Goal: Task Accomplishment & Management: Use online tool/utility

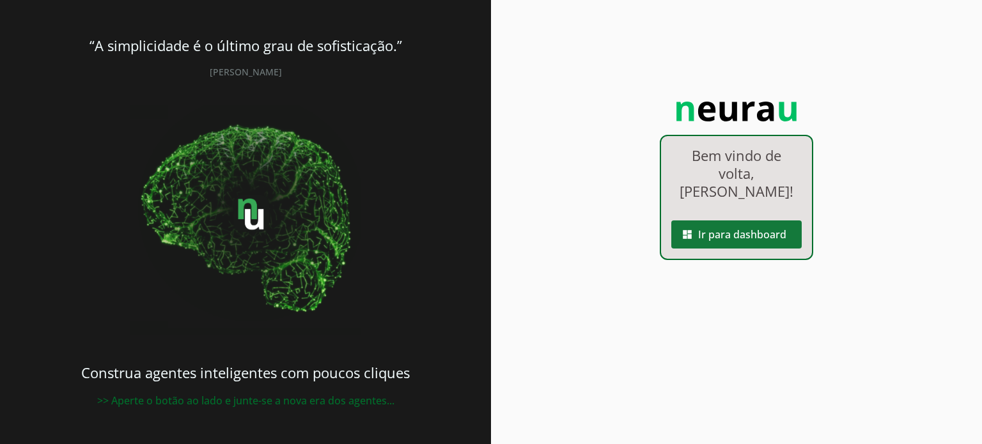
click at [719, 219] on span at bounding box center [736, 234] width 130 height 31
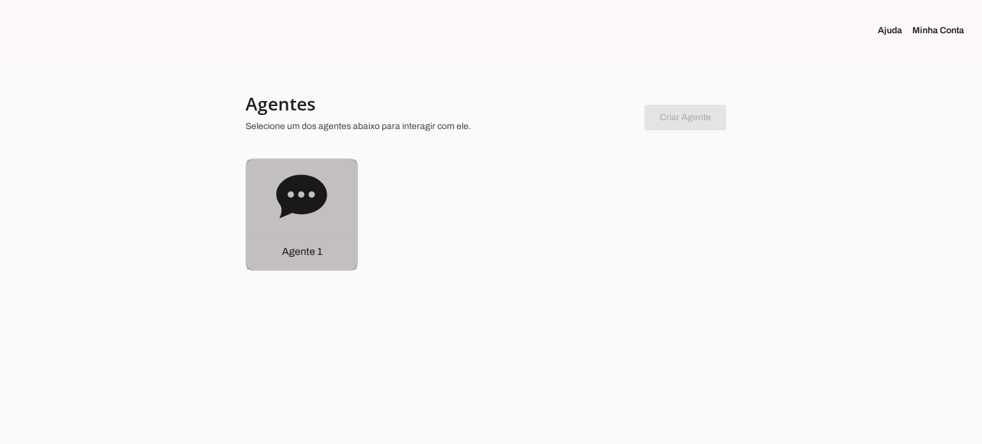
click at [325, 198] on icon at bounding box center [301, 196] width 51 height 43
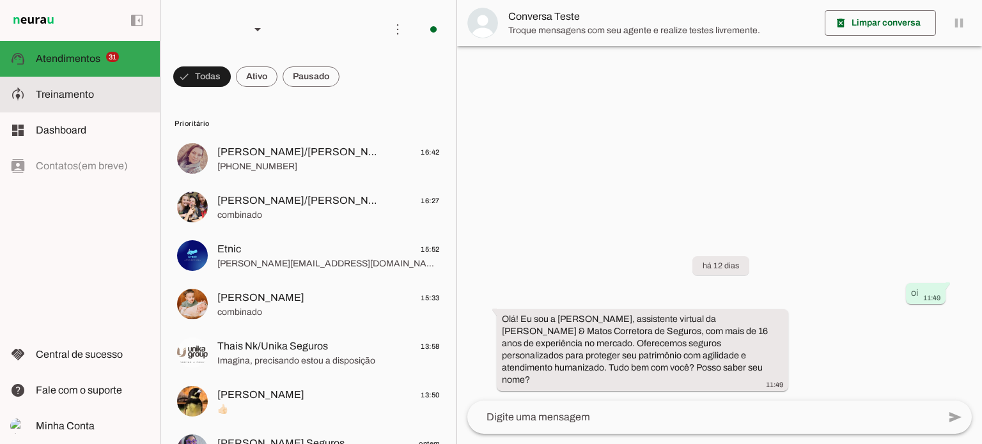
click at [87, 104] on md-item "model_training Treinamento Treinamento" at bounding box center [80, 95] width 160 height 36
